Goal: Find specific page/section: Find specific page/section

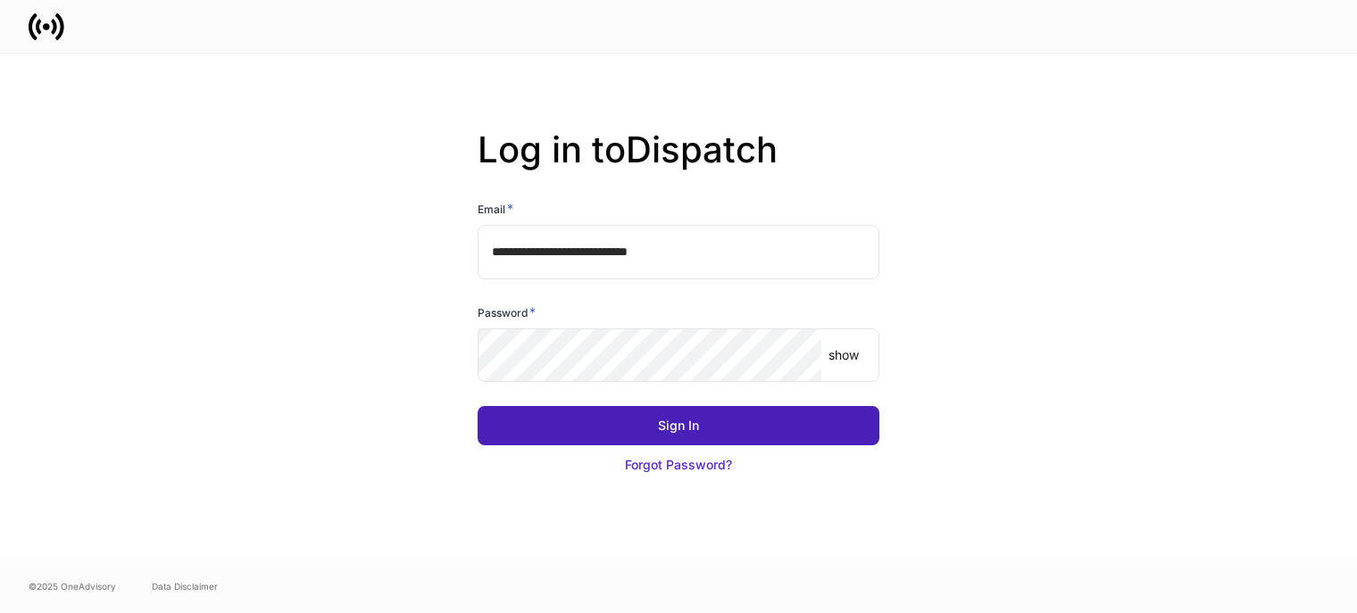
click at [688, 420] on div "Sign In" at bounding box center [678, 426] width 41 height 18
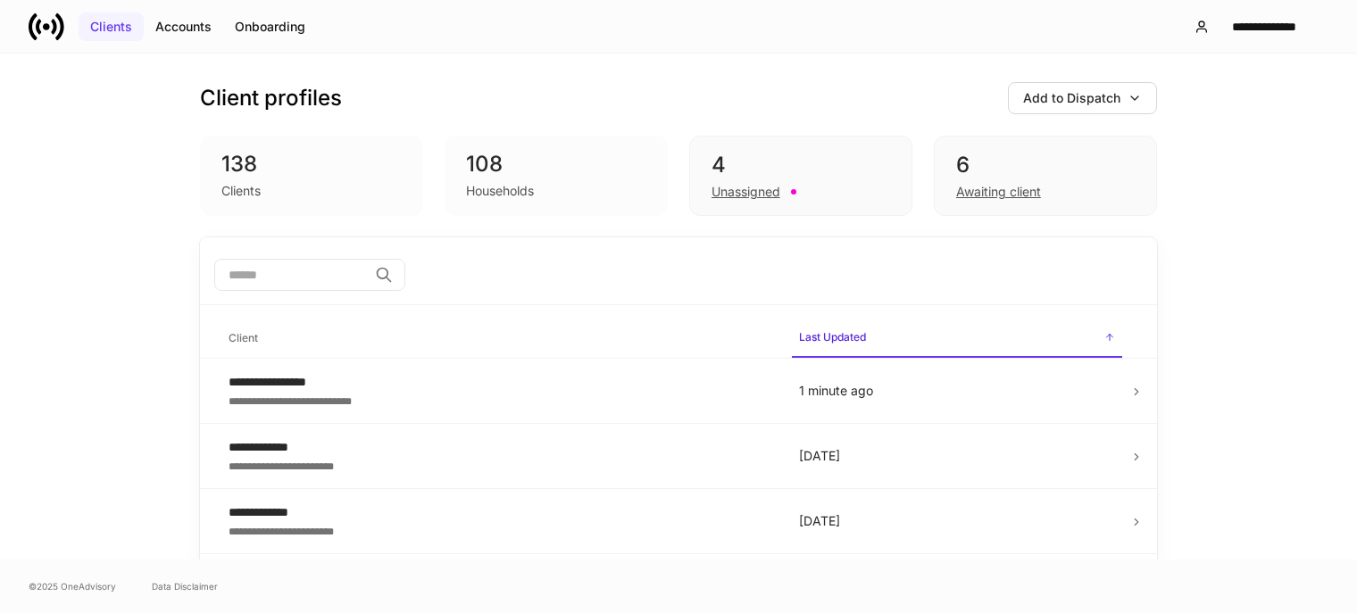
click at [120, 29] on div "Clients" at bounding box center [111, 27] width 42 height 18
click at [739, 192] on div "Unassigned" at bounding box center [745, 192] width 69 height 18
